Goal: Ask a question: Seek information or help from site administrators or community

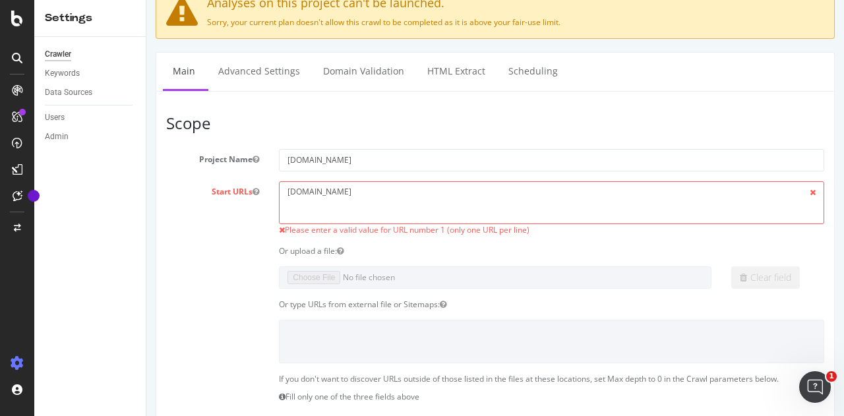
scroll to position [90, 0]
click at [805, 383] on icon "Open Intercom Messenger" at bounding box center [813, 385] width 22 height 22
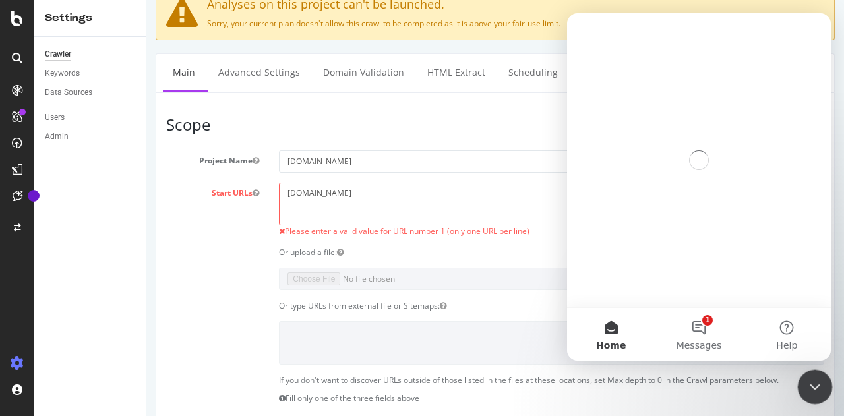
scroll to position [0, 0]
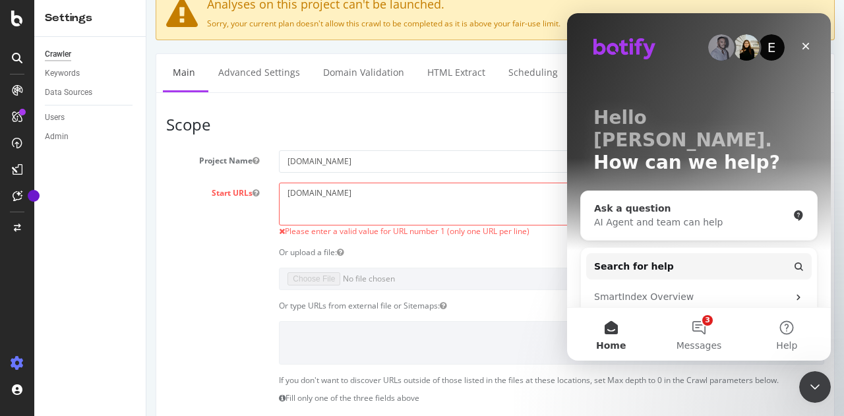
click at [692, 202] on div "Ask a question" at bounding box center [691, 209] width 194 height 14
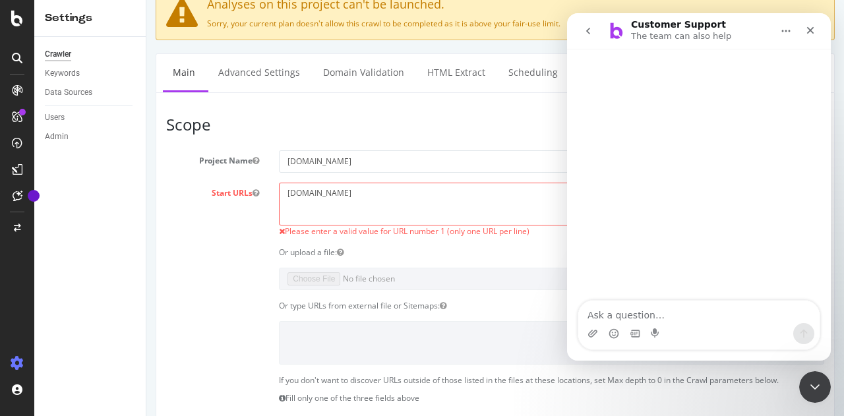
click at [649, 314] on textarea "Ask a question…" at bounding box center [698, 312] width 241 height 22
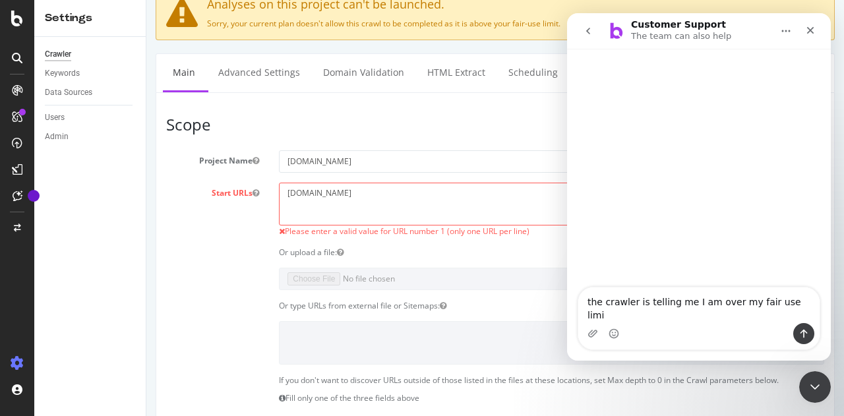
type textarea "the crawler is telling me I am over my fair use limit"
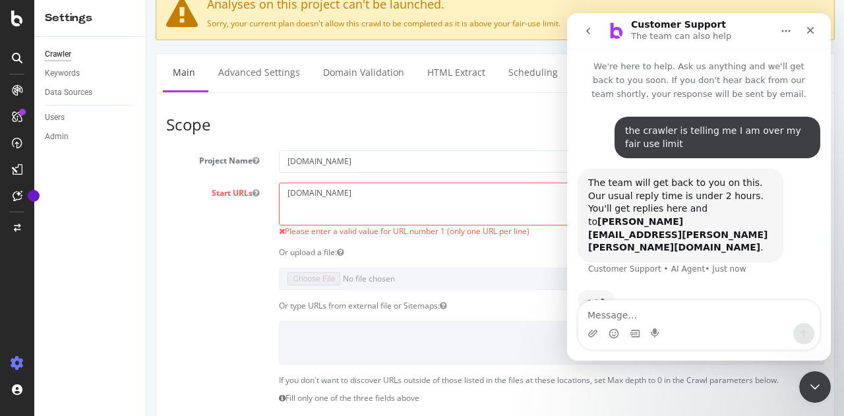
scroll to position [5, 0]
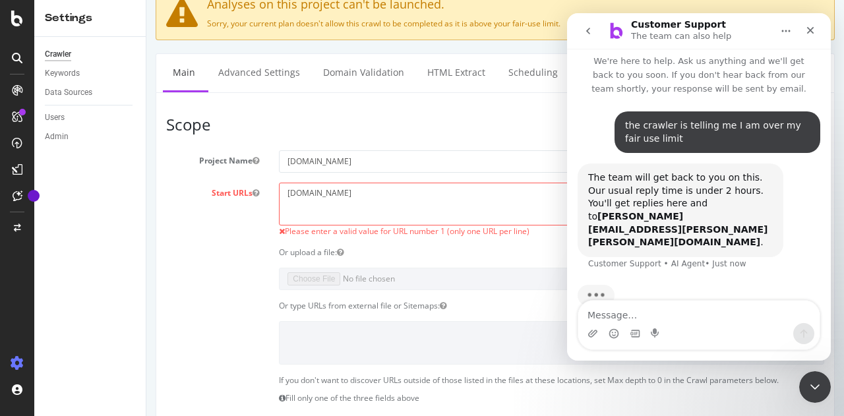
click at [647, 177] on div "The team will get back to you on this. Our usual reply time is under 2 hours. Y…" at bounding box center [680, 210] width 185 height 78
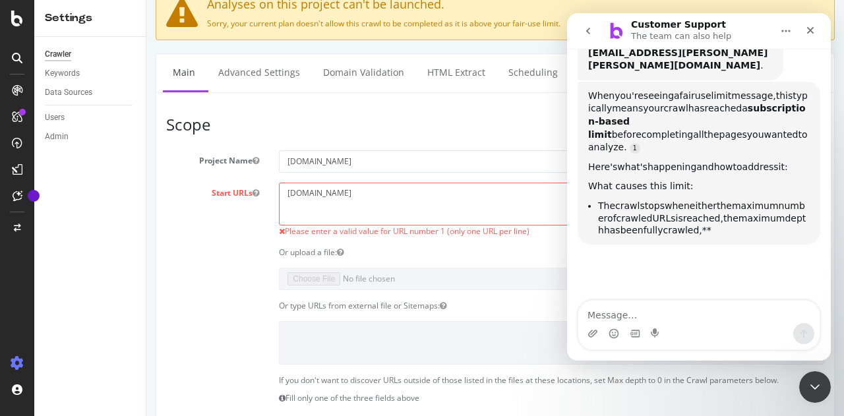
scroll to position [178, 0]
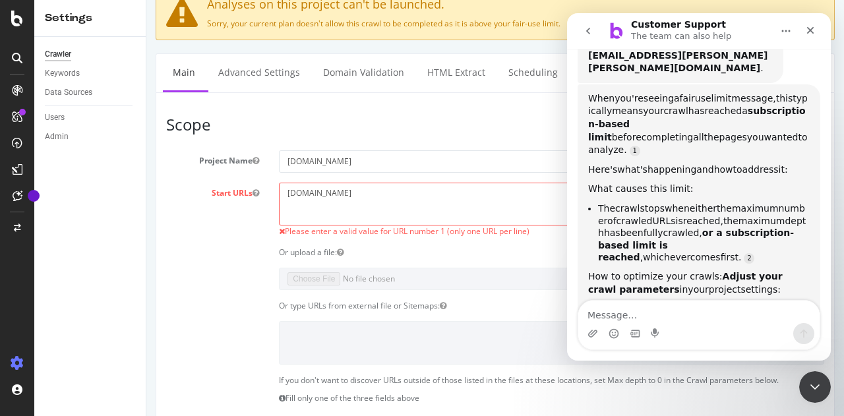
click at [641, 132] on span "before" at bounding box center [627, 137] width 30 height 11
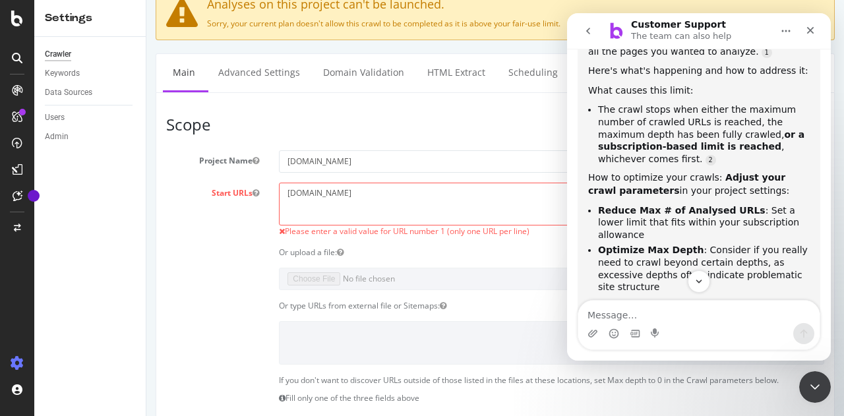
scroll to position [266, 0]
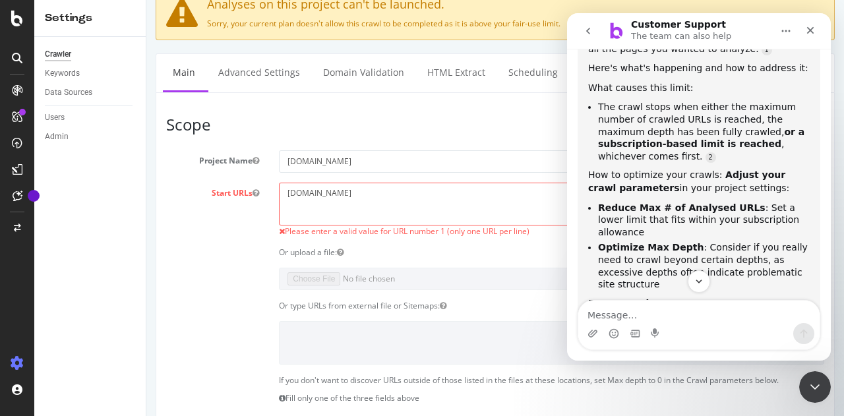
click at [645, 169] on span "How to optimize your crawls:" at bounding box center [655, 174] width 134 height 11
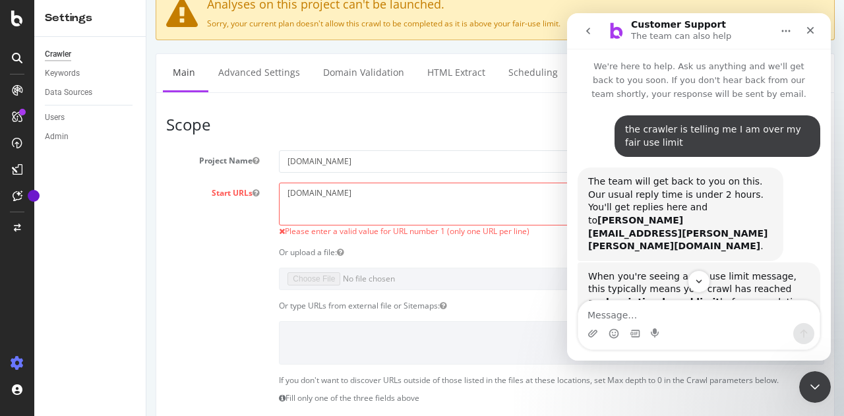
scroll to position [363, 0]
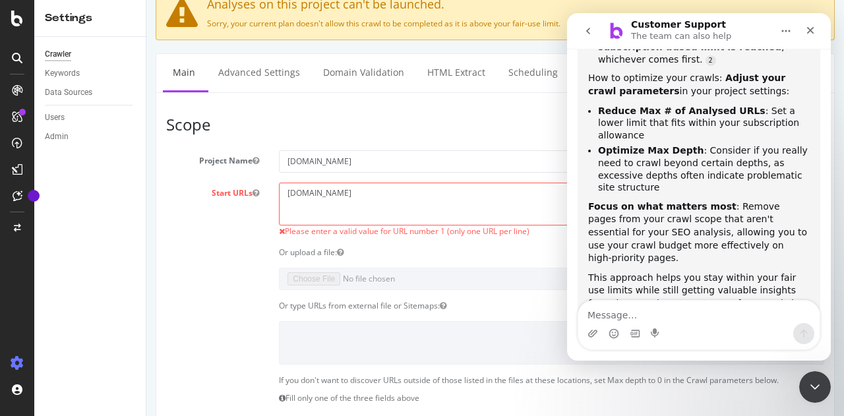
click at [703, 201] on b "Focus on what matters most" at bounding box center [662, 206] width 148 height 11
